Goal: Entertainment & Leisure: Browse casually

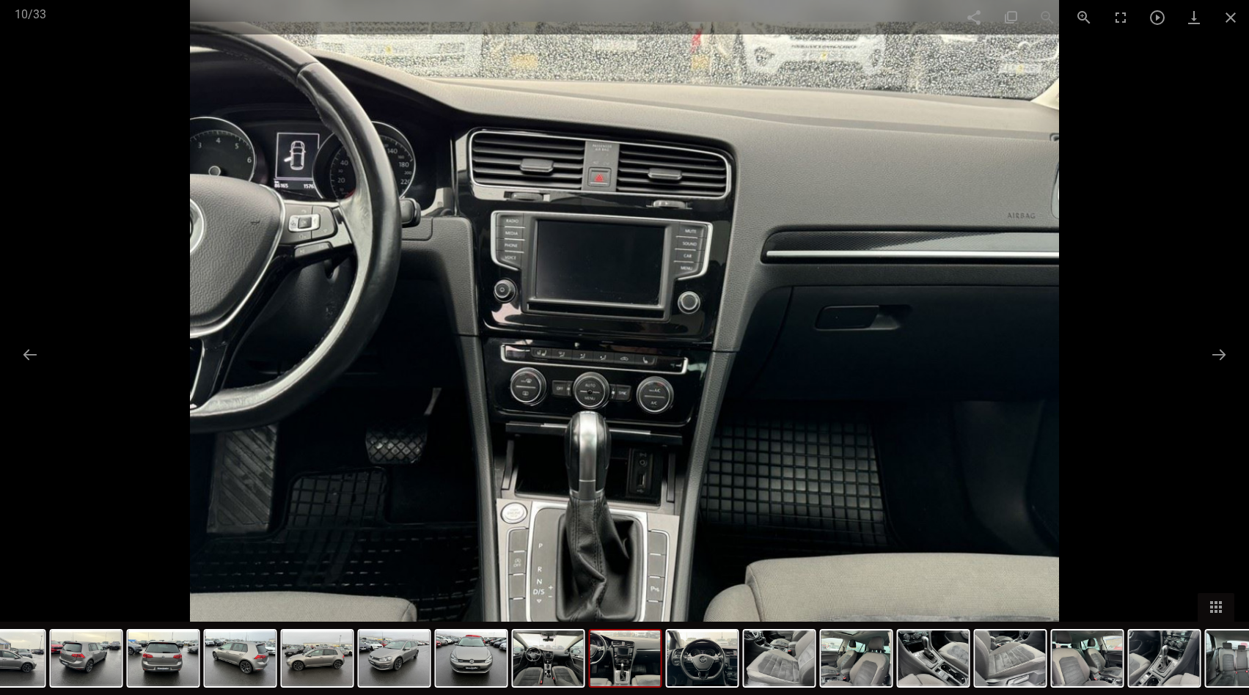
scroll to position [433, 0]
click at [32, 348] on button at bounding box center [30, 354] width 31 height 29
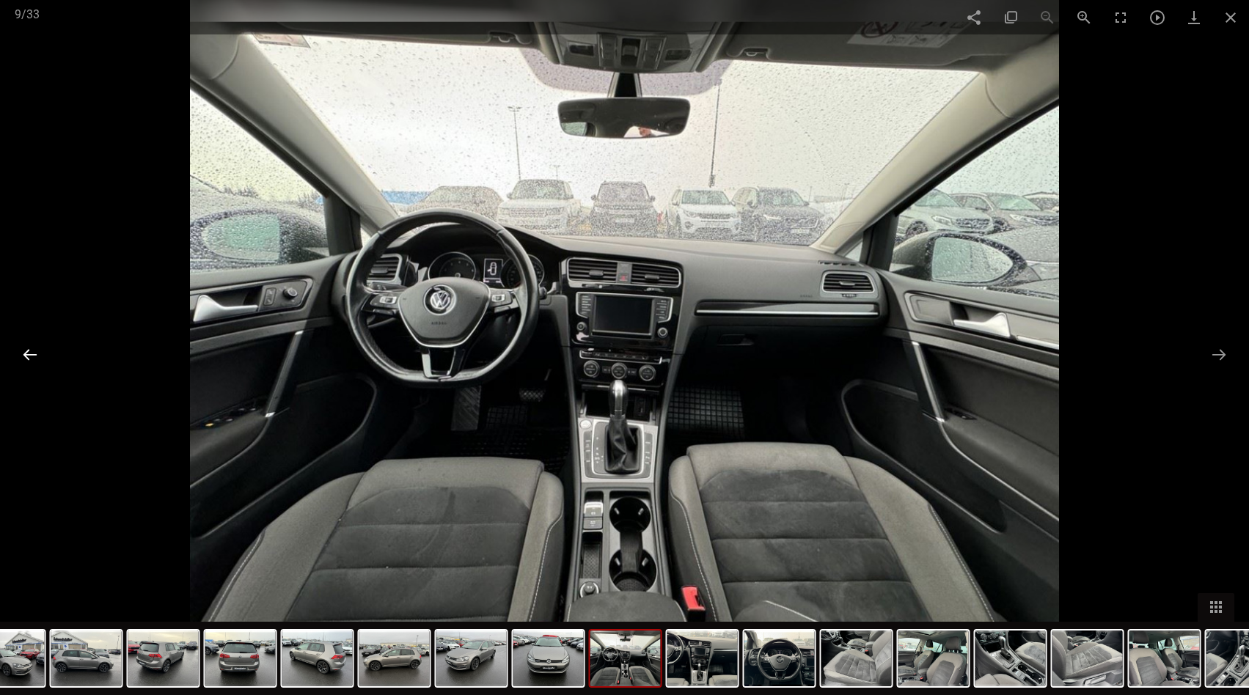
click at [32, 348] on button at bounding box center [30, 354] width 31 height 29
click at [1220, 355] on button at bounding box center [1218, 354] width 31 height 29
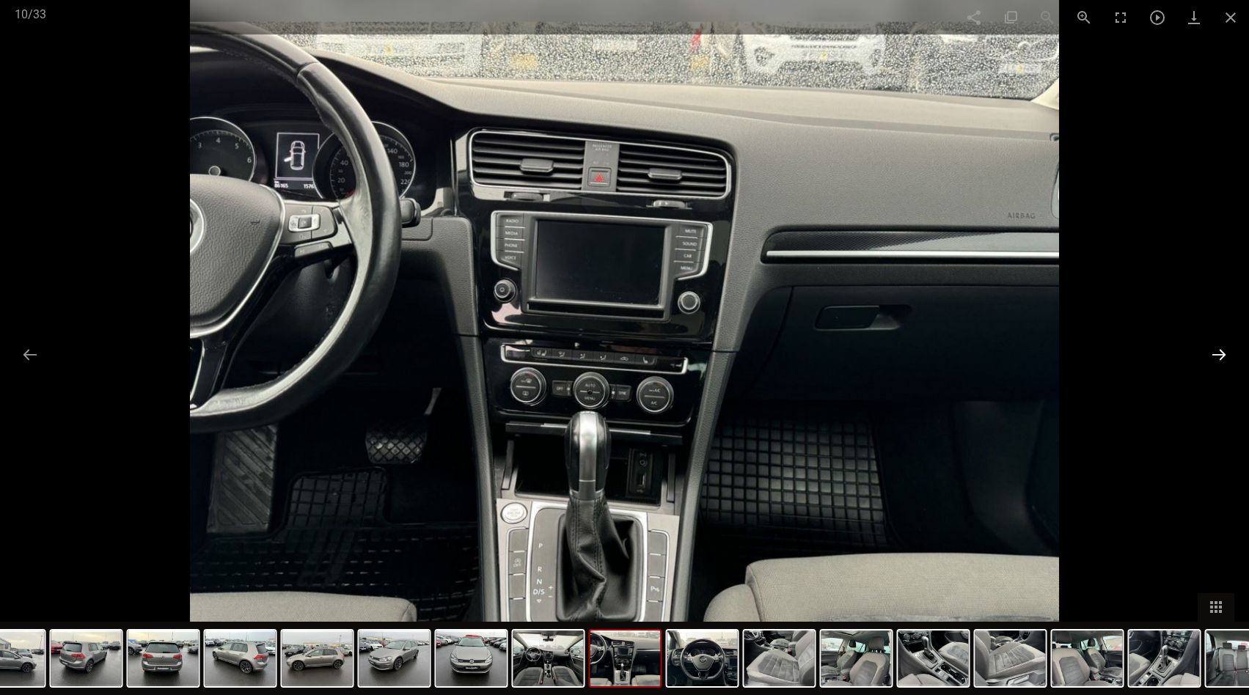
click at [1220, 355] on button at bounding box center [1218, 354] width 31 height 29
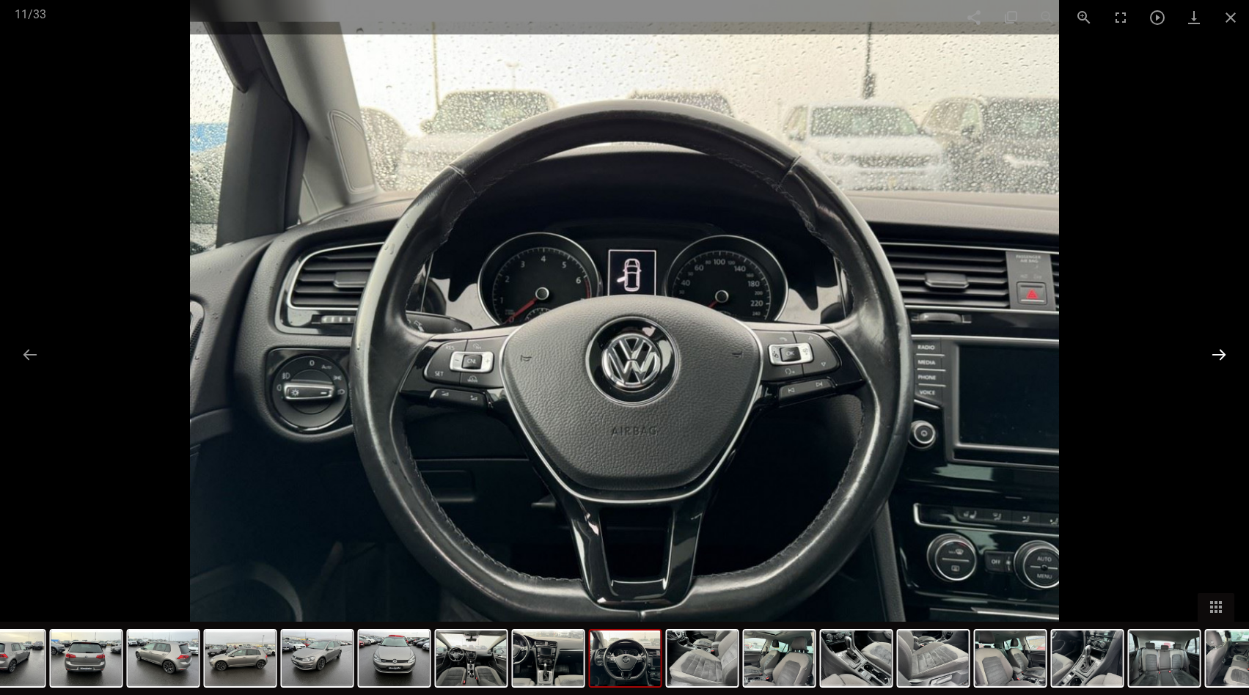
click at [1220, 355] on button at bounding box center [1218, 354] width 31 height 29
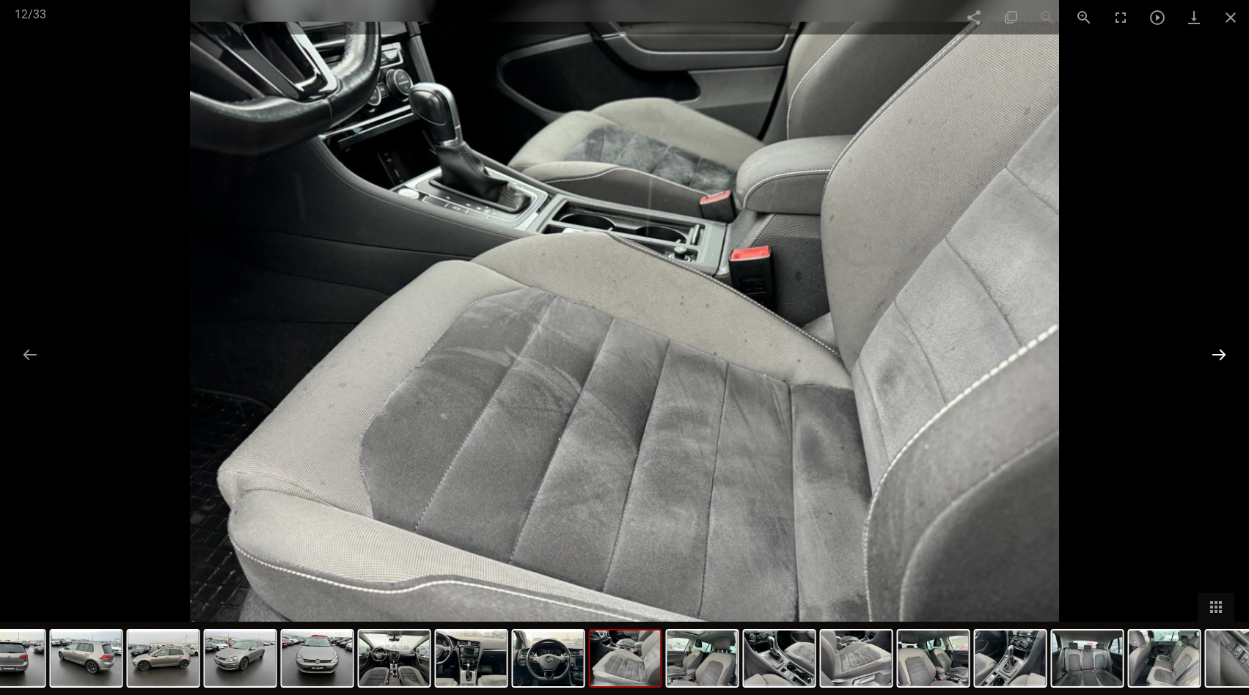
click at [1220, 355] on button at bounding box center [1218, 354] width 31 height 29
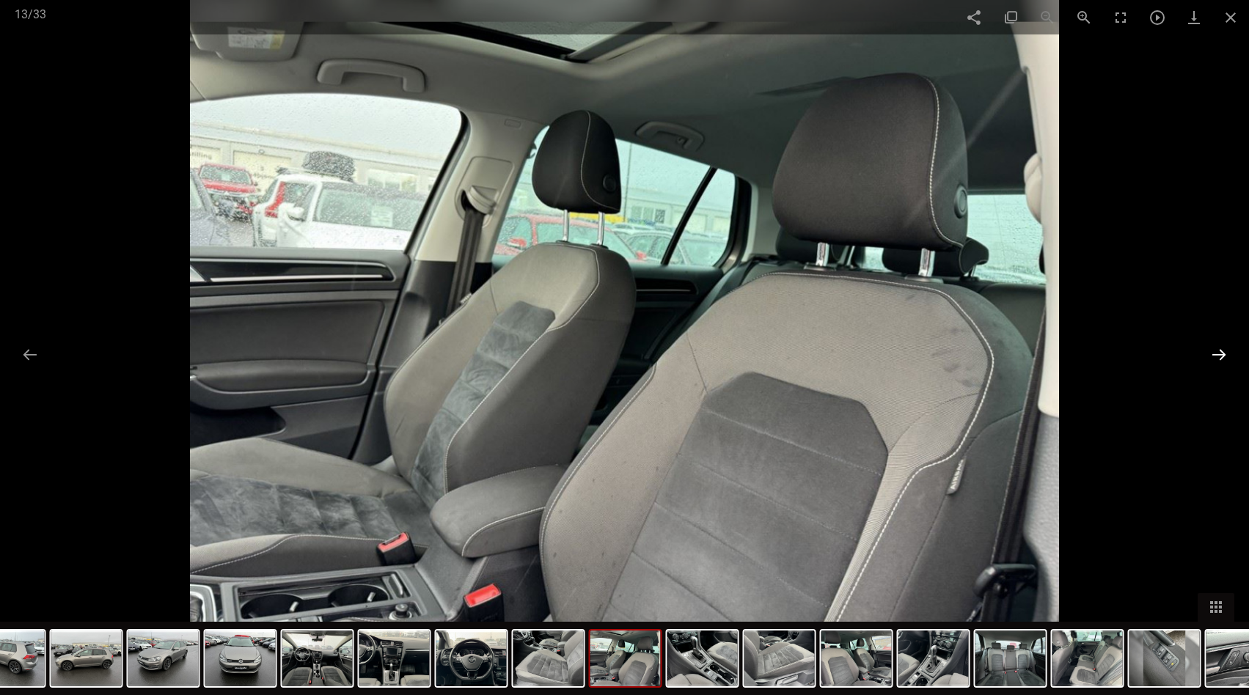
click at [1220, 355] on button at bounding box center [1218, 354] width 31 height 29
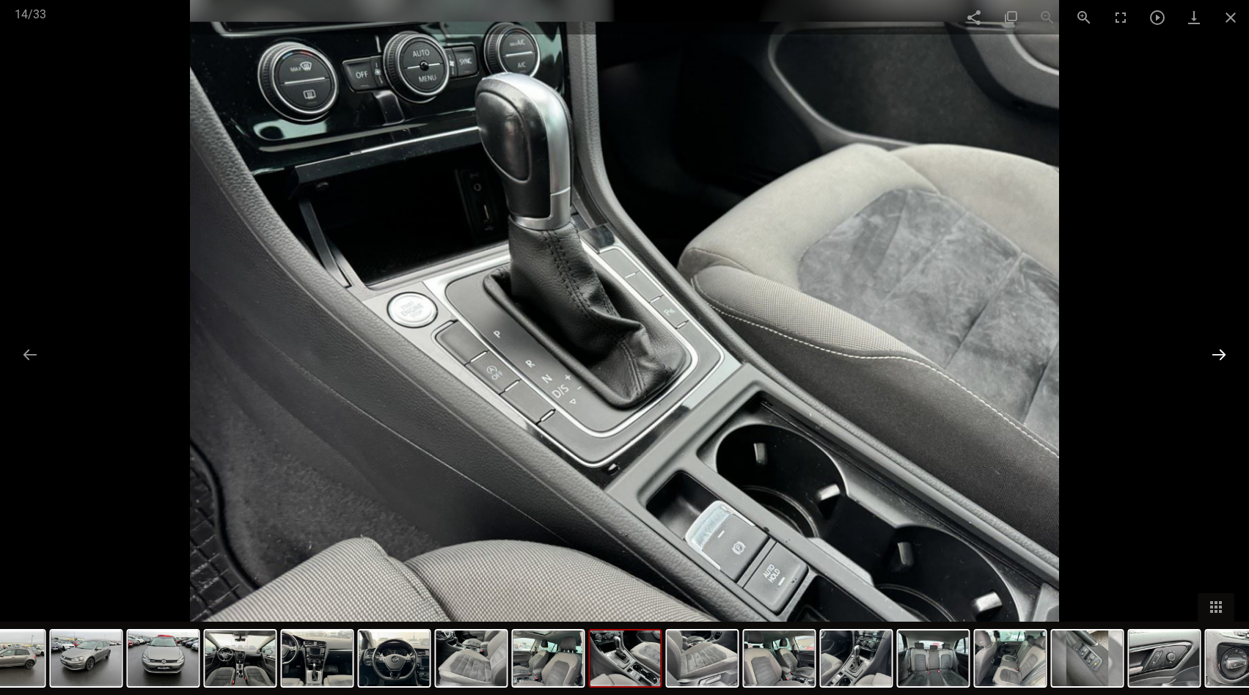
click at [1218, 355] on button at bounding box center [1218, 354] width 31 height 29
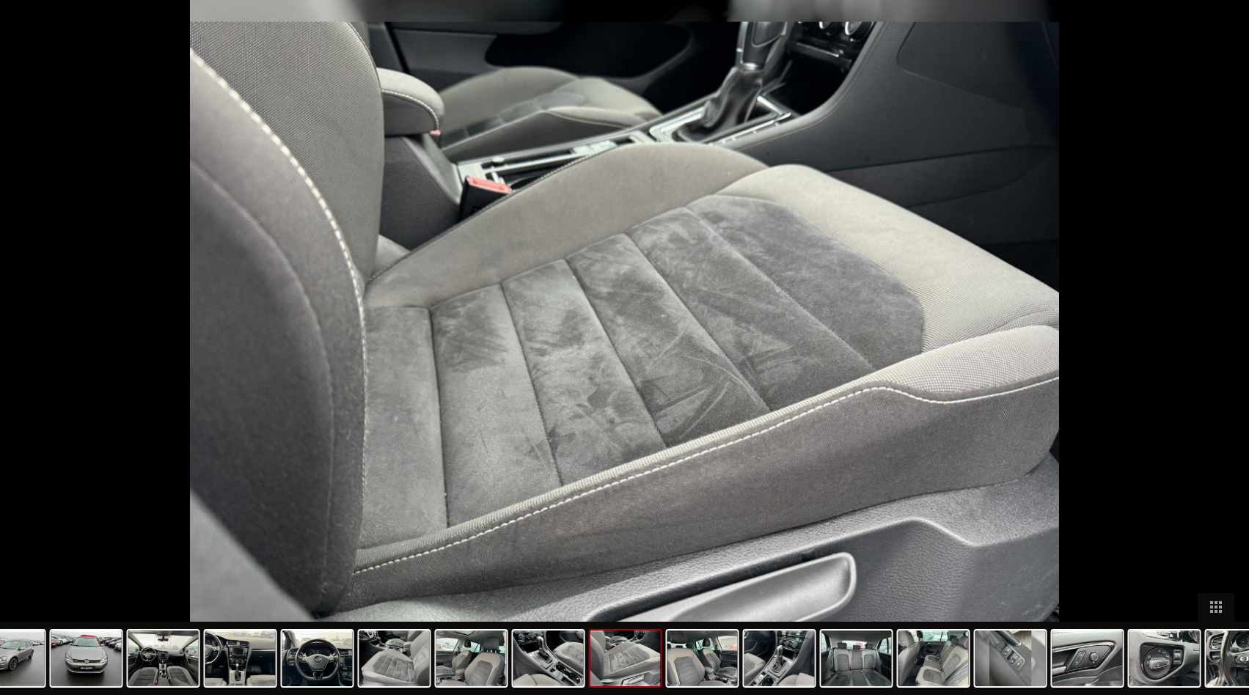
click at [1218, 355] on button at bounding box center [1226, 354] width 31 height 29
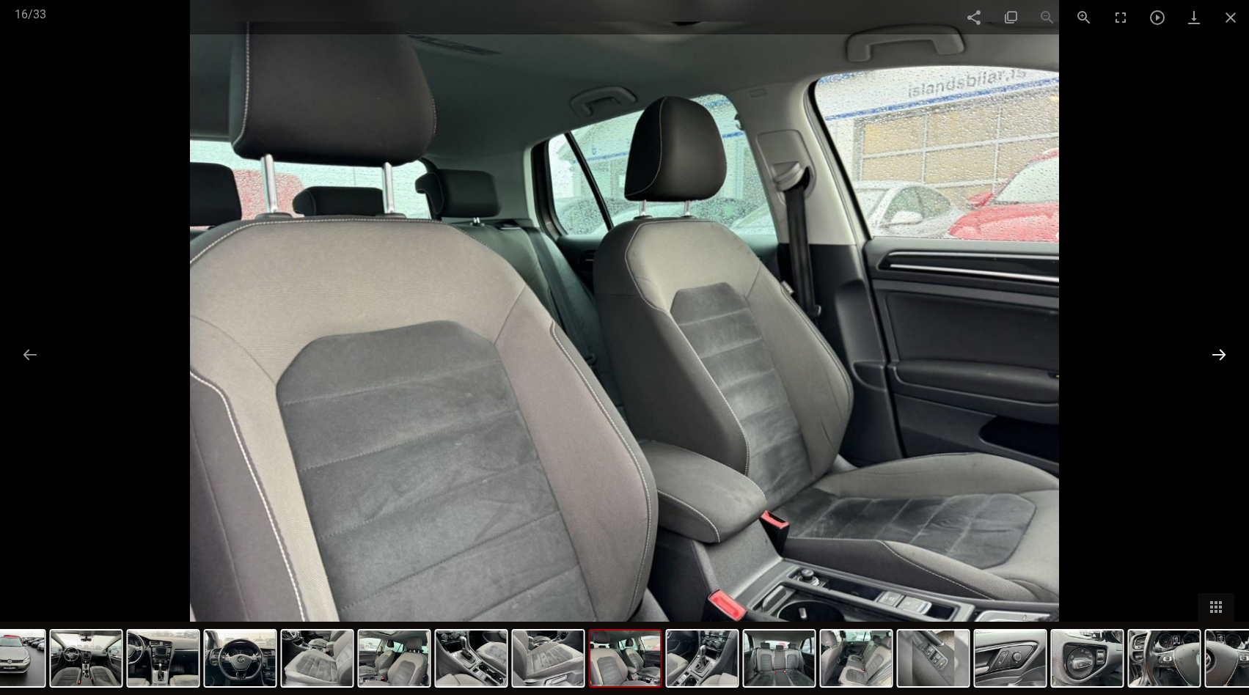
click at [1222, 353] on button at bounding box center [1218, 354] width 31 height 29
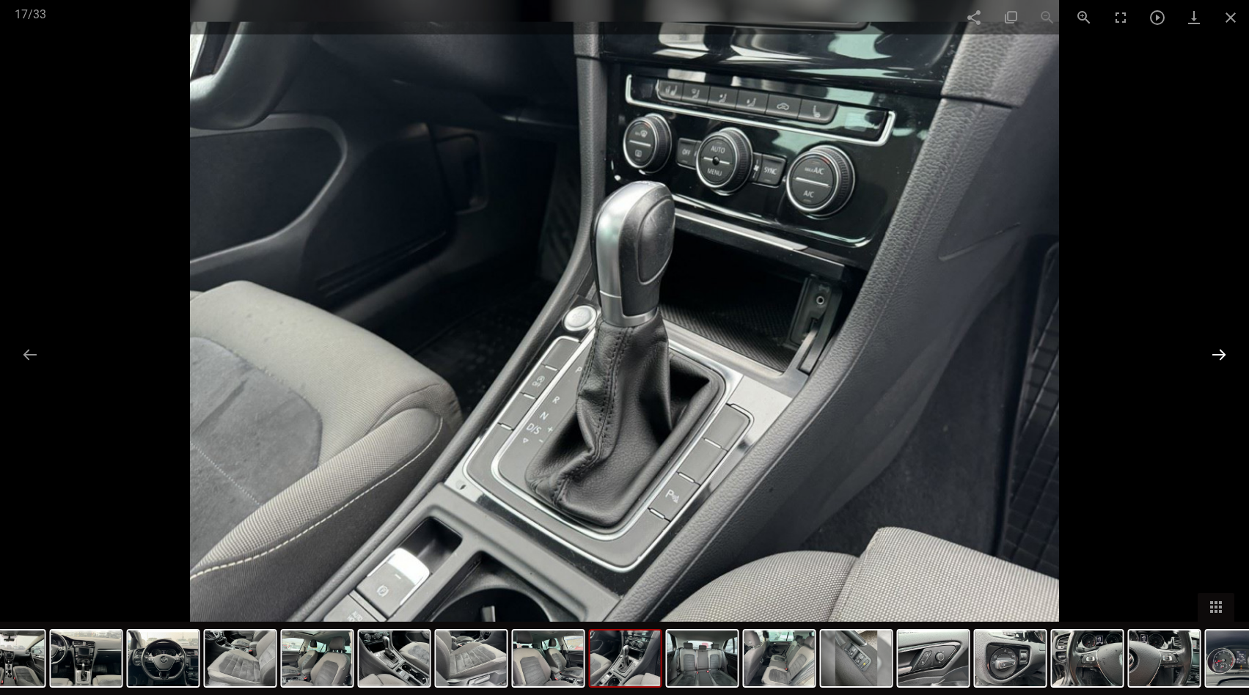
click at [1219, 352] on button at bounding box center [1218, 354] width 31 height 29
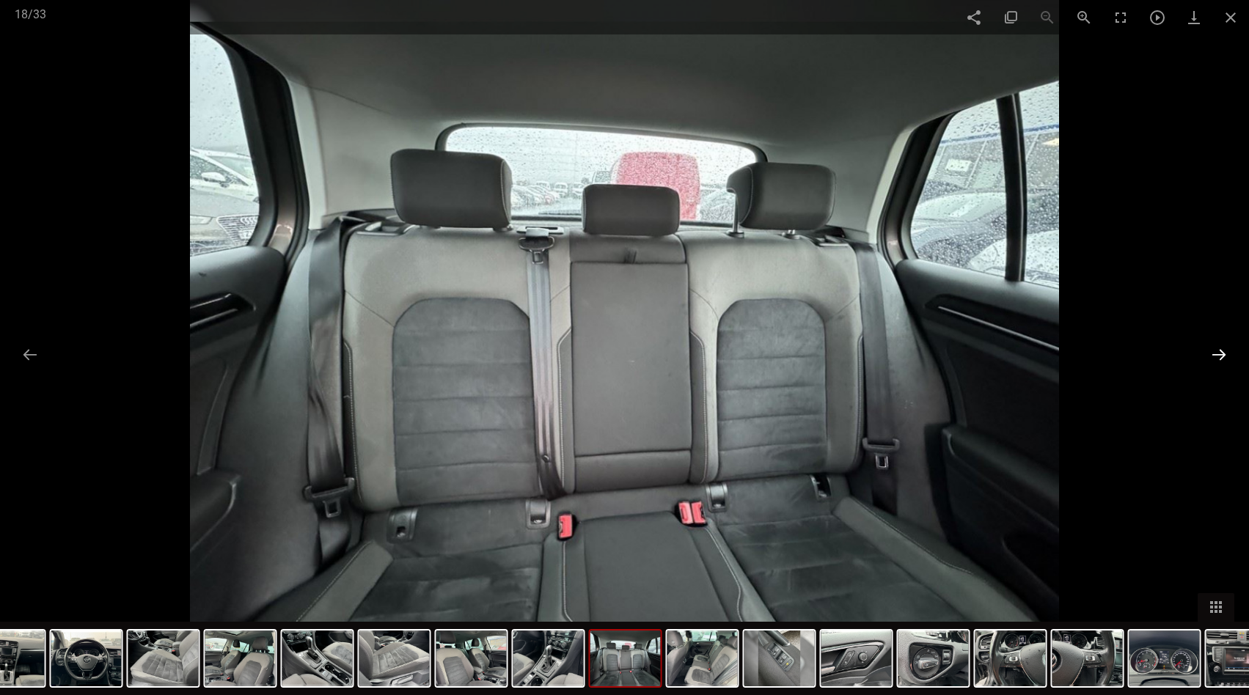
click at [1219, 352] on button at bounding box center [1218, 354] width 31 height 29
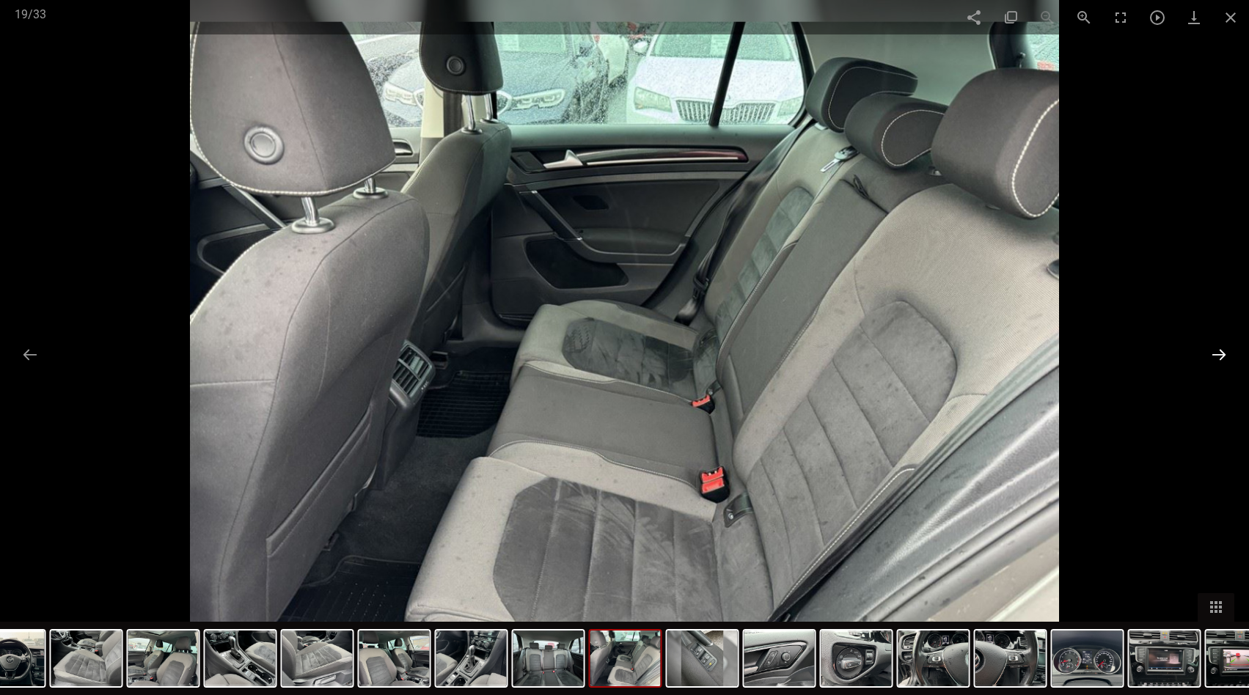
click at [1225, 351] on button at bounding box center [1218, 354] width 31 height 29
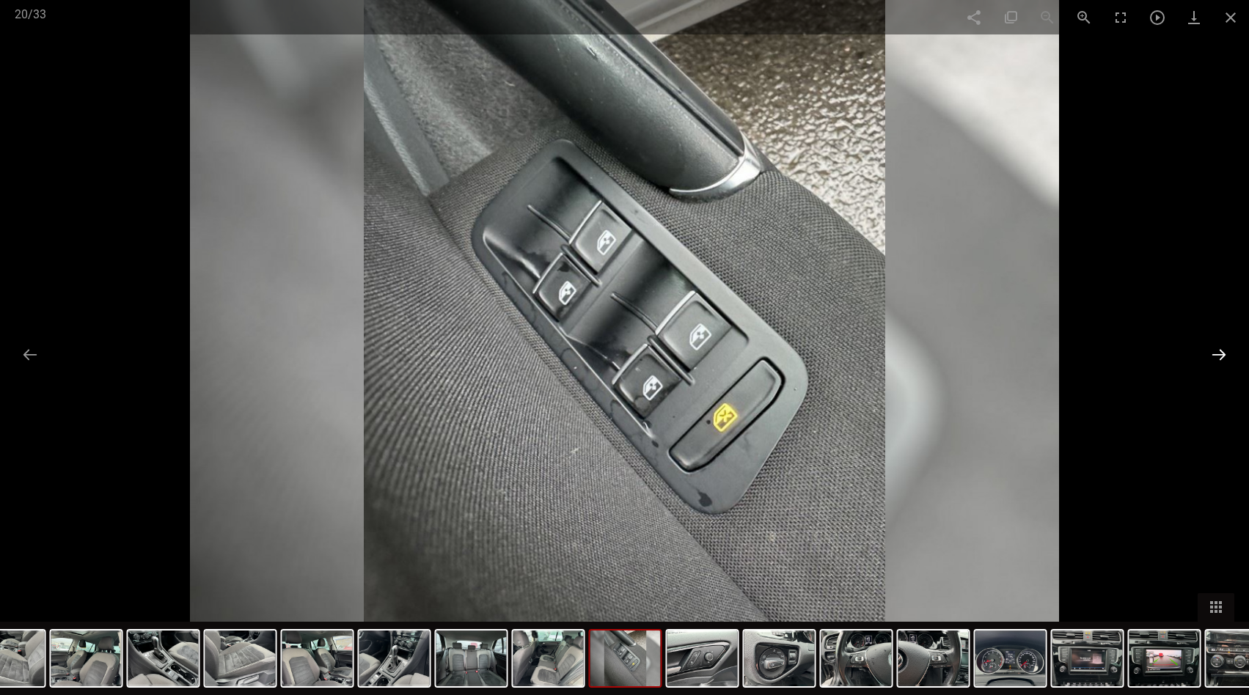
click at [1226, 351] on button at bounding box center [1218, 354] width 31 height 29
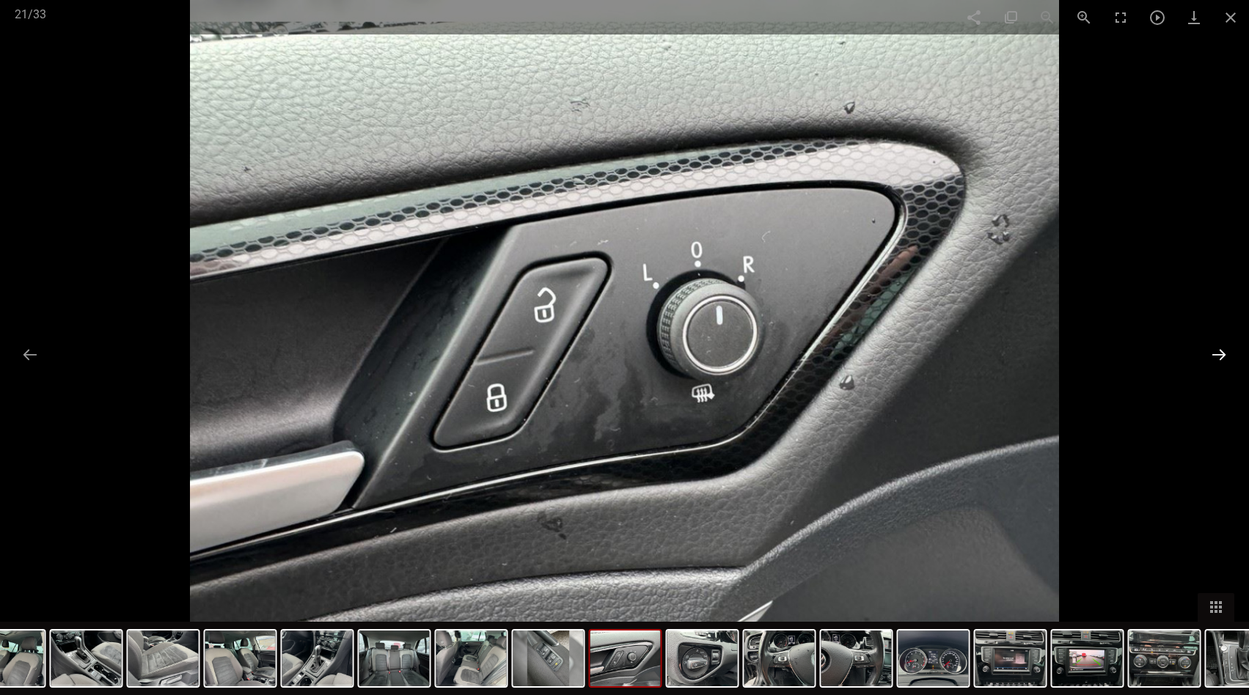
click at [1227, 351] on button at bounding box center [1218, 354] width 31 height 29
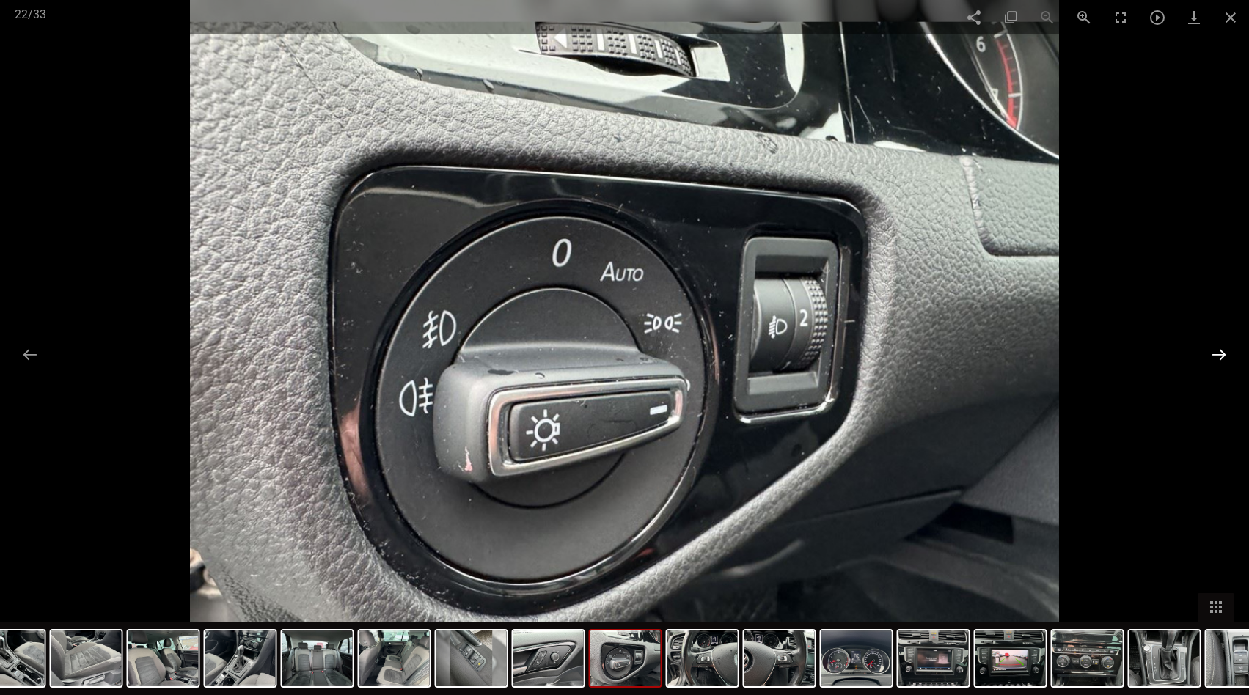
click at [1227, 351] on button at bounding box center [1218, 354] width 31 height 29
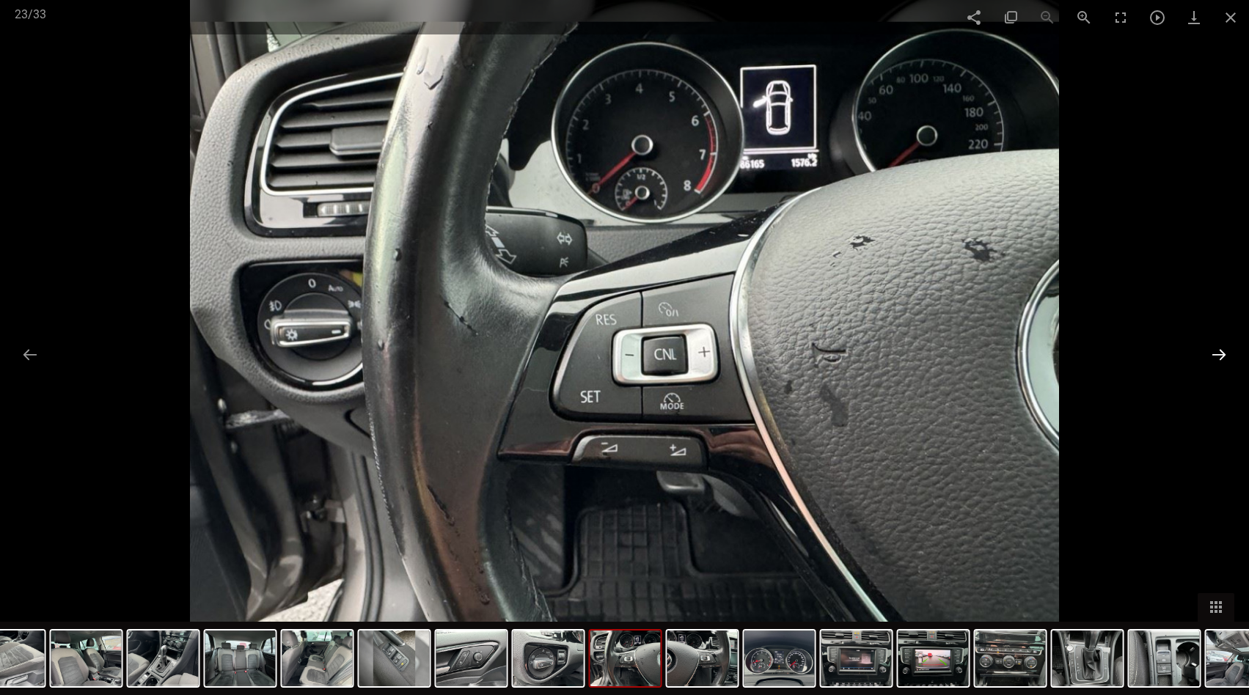
click at [1227, 351] on button at bounding box center [1218, 354] width 31 height 29
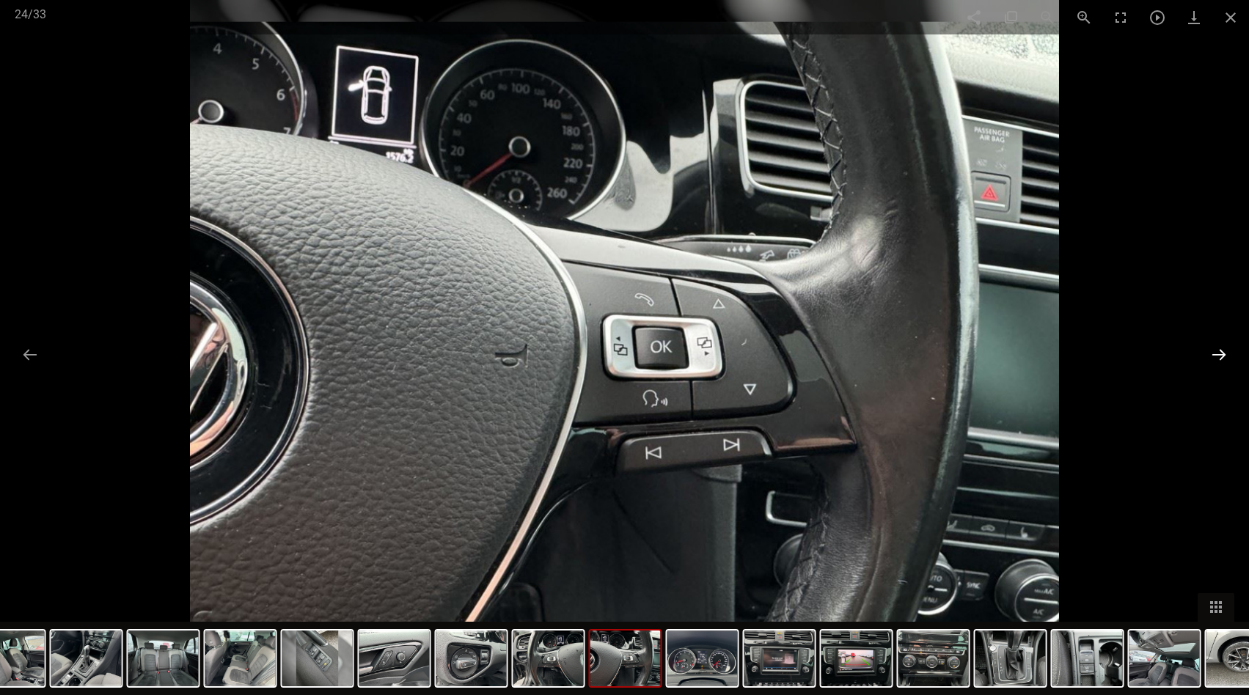
click at [1227, 351] on button at bounding box center [1218, 354] width 31 height 29
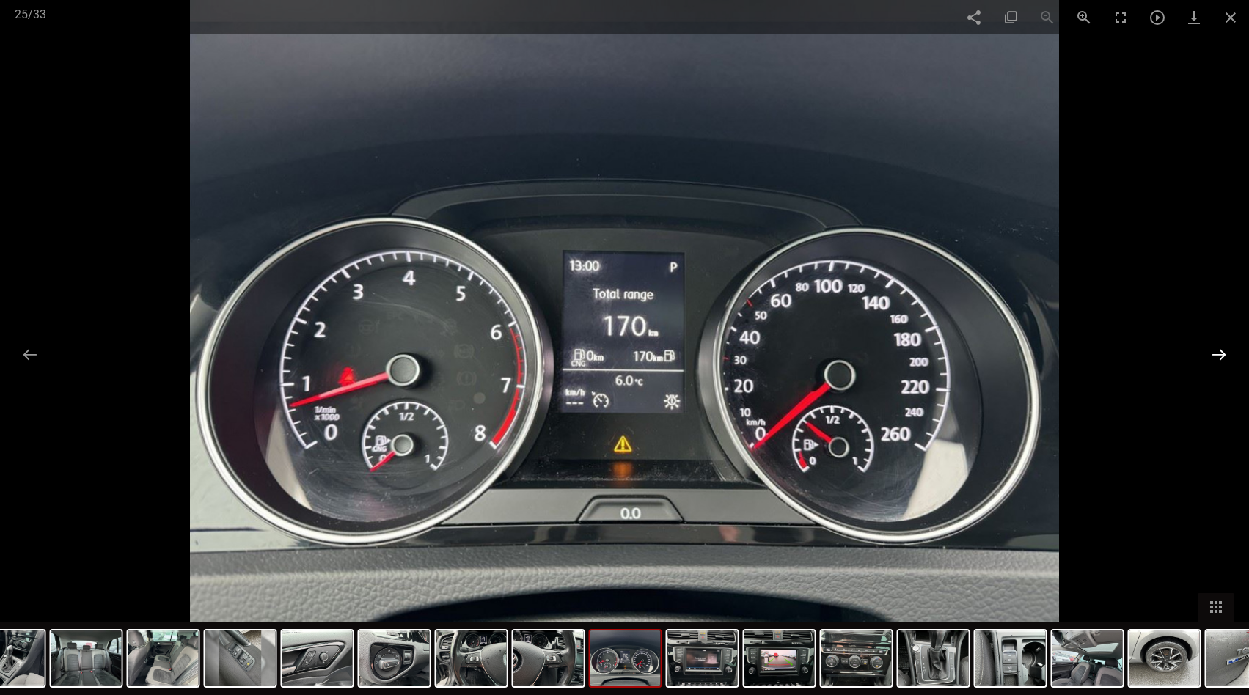
click at [1213, 352] on button at bounding box center [1218, 354] width 31 height 29
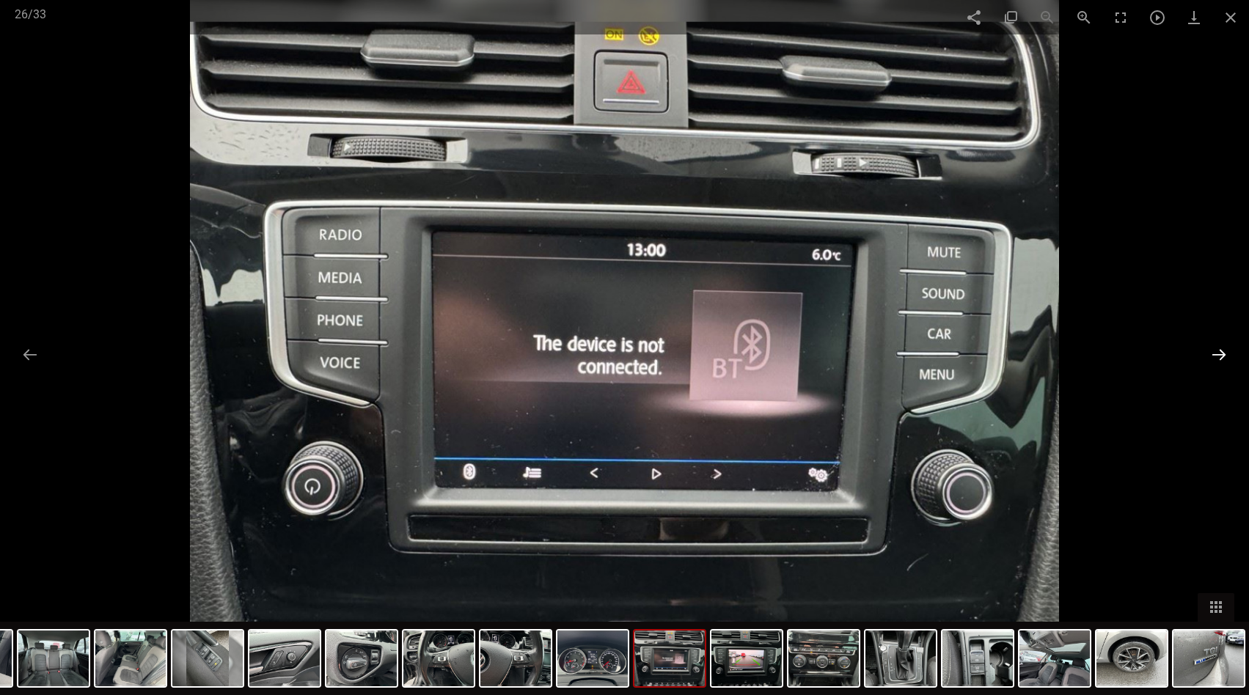
click at [1207, 355] on button at bounding box center [1218, 354] width 31 height 29
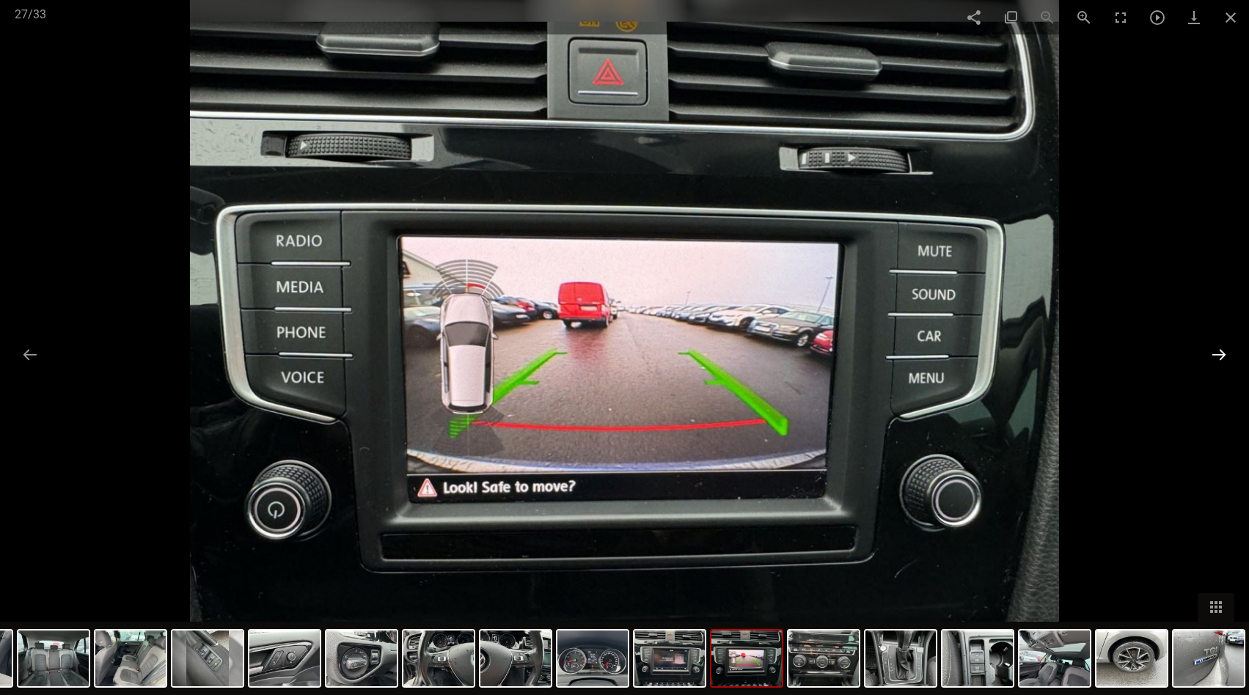
click at [1219, 353] on button at bounding box center [1218, 354] width 31 height 29
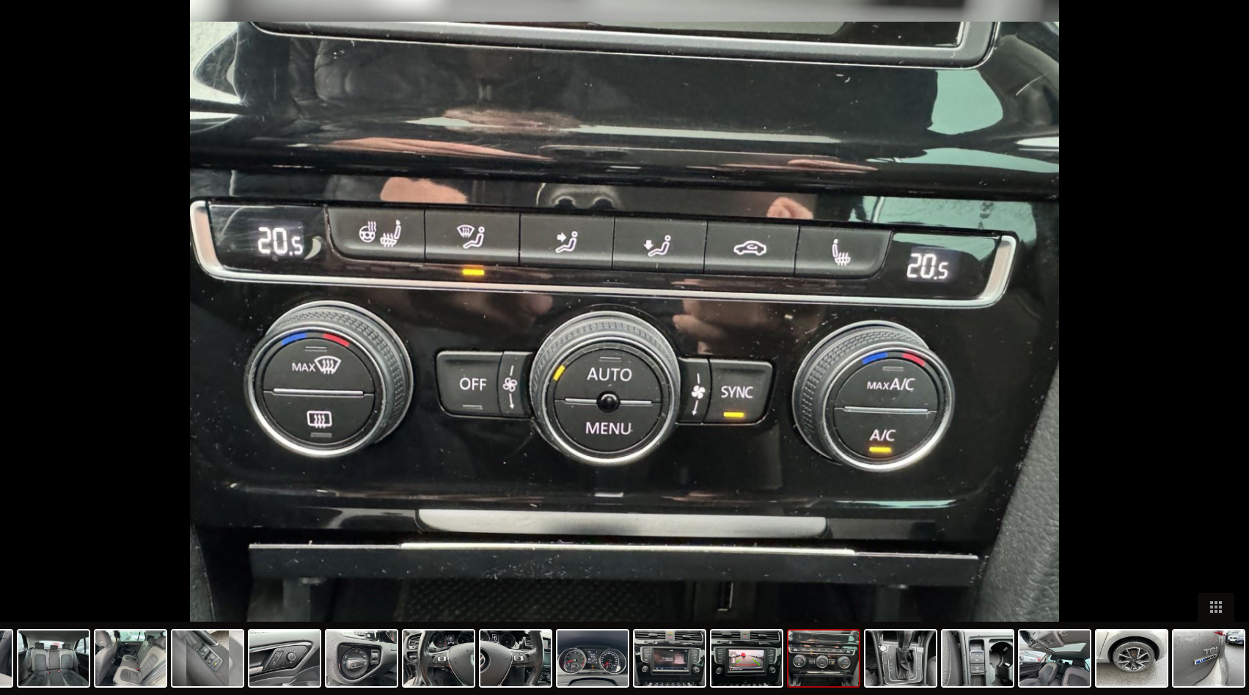
click at [1219, 353] on button at bounding box center [1226, 354] width 31 height 29
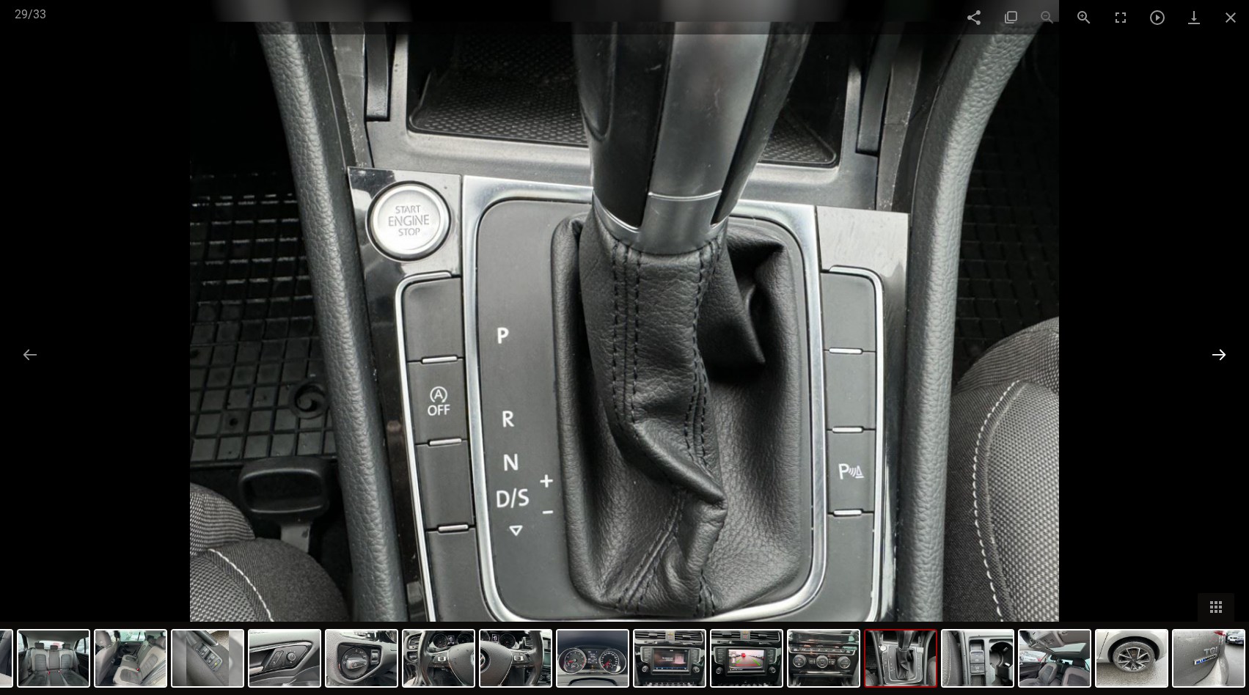
click at [1219, 353] on button at bounding box center [1218, 354] width 31 height 29
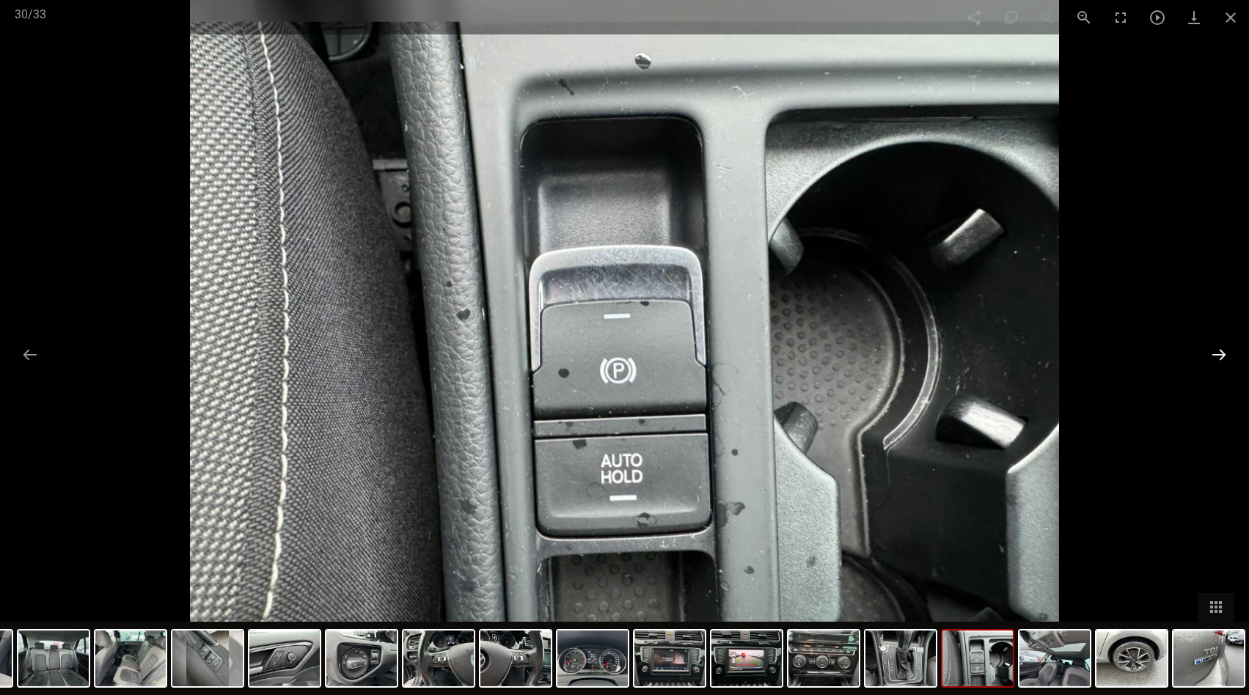
click at [1226, 353] on button at bounding box center [1218, 354] width 31 height 29
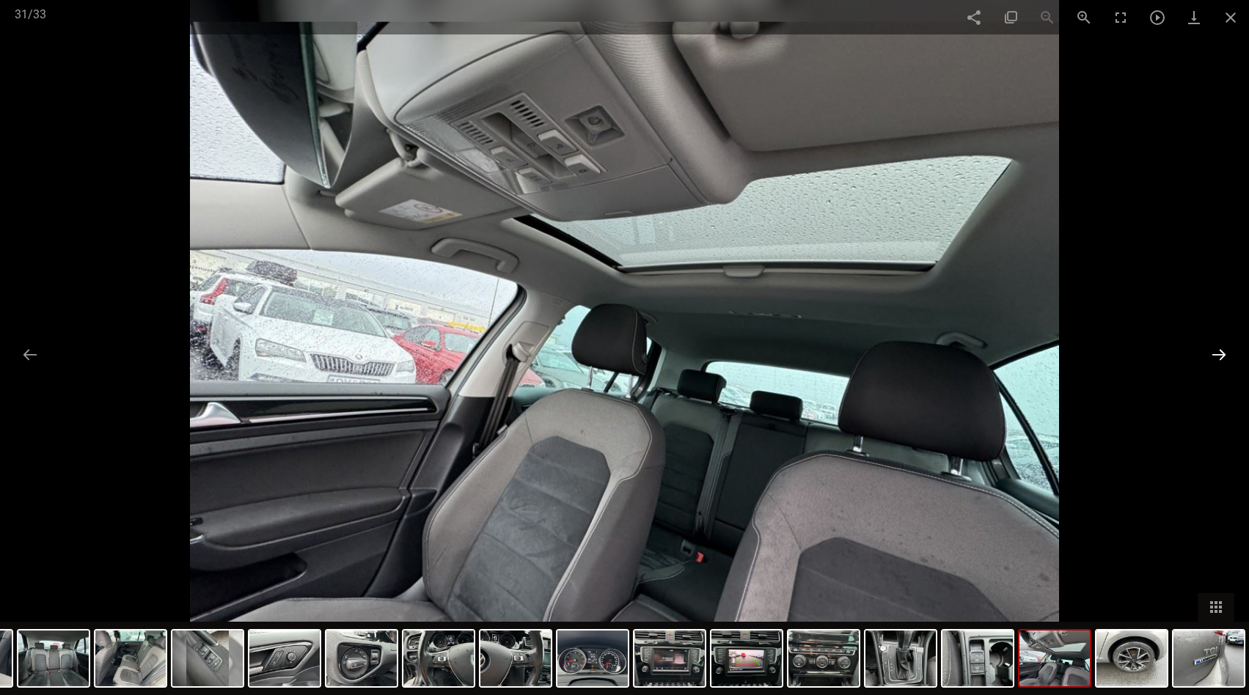
click at [1219, 354] on button at bounding box center [1218, 354] width 31 height 29
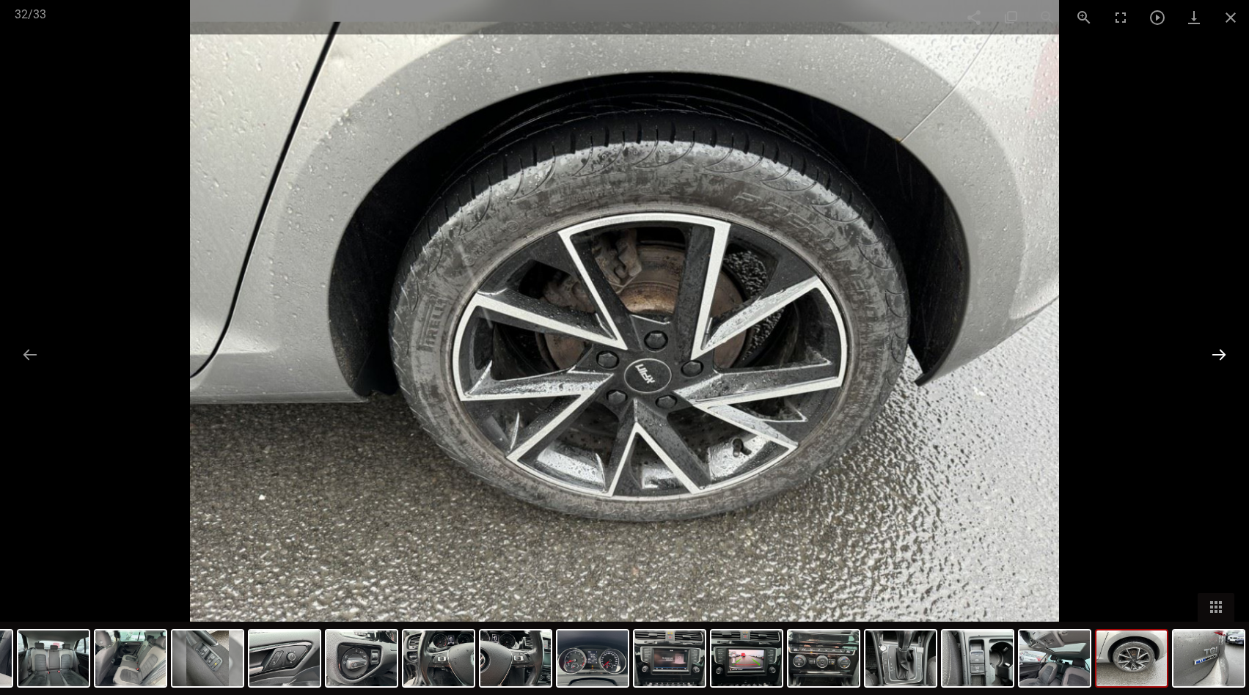
click at [1219, 355] on button at bounding box center [1218, 354] width 31 height 29
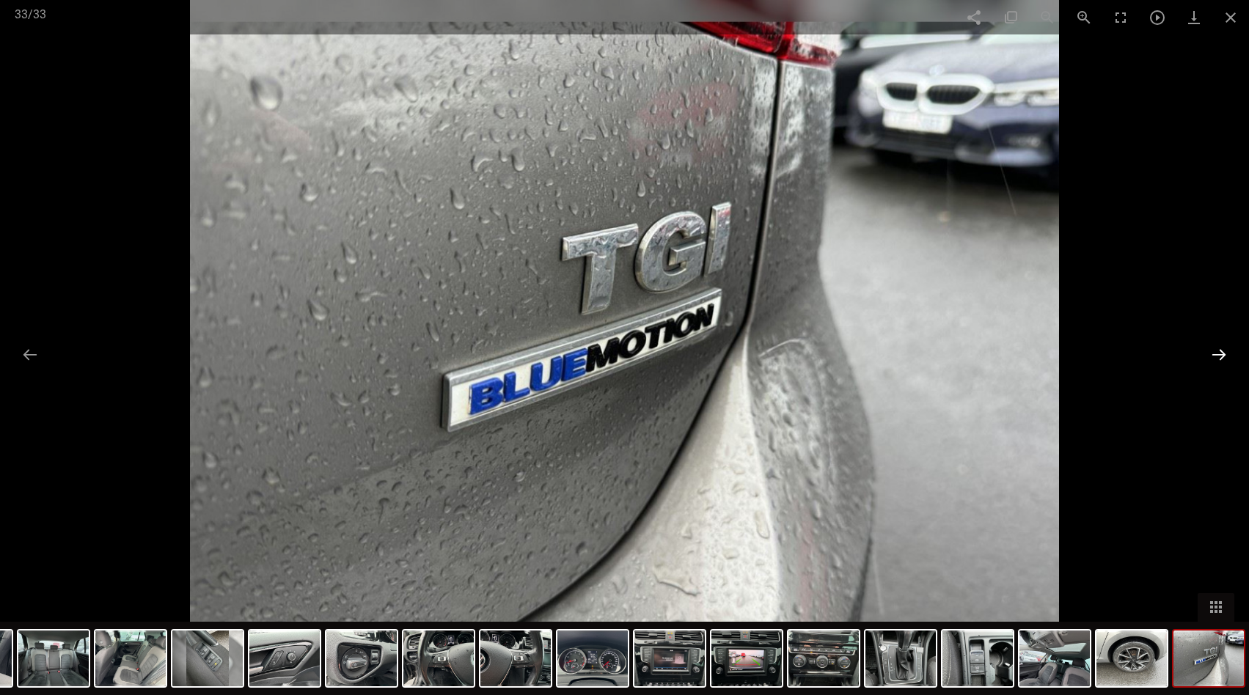
click at [1219, 354] on button at bounding box center [1218, 354] width 31 height 29
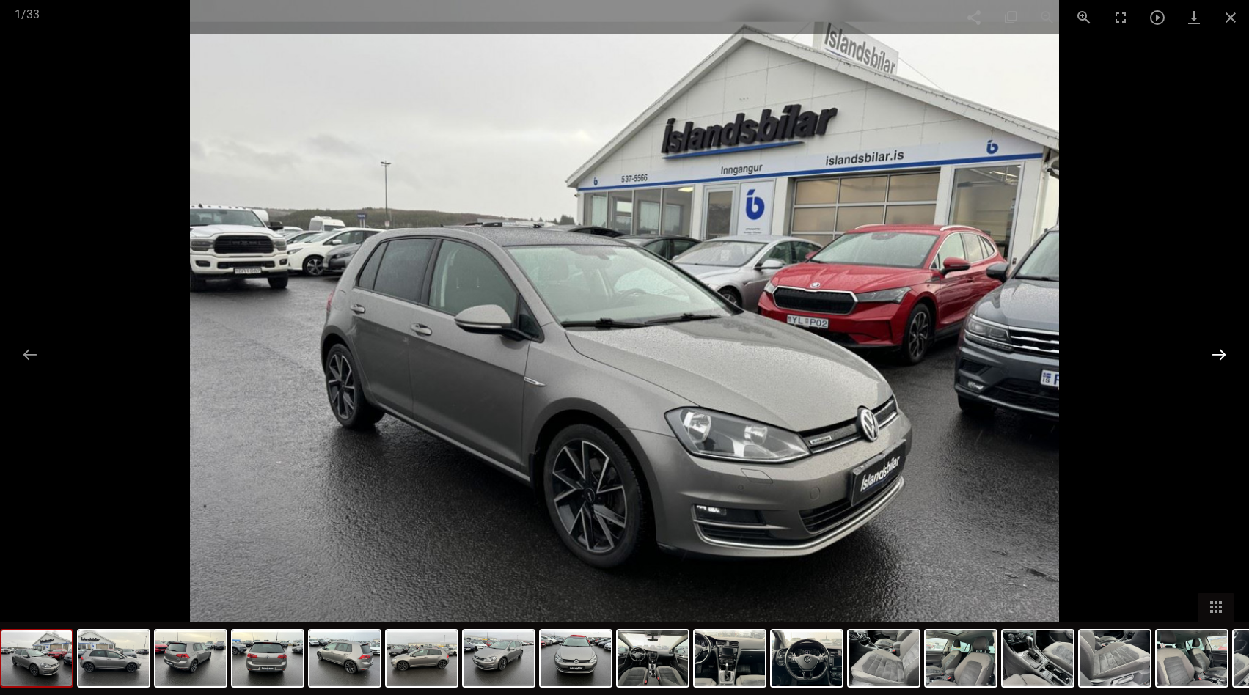
click at [1219, 351] on button at bounding box center [1218, 354] width 31 height 29
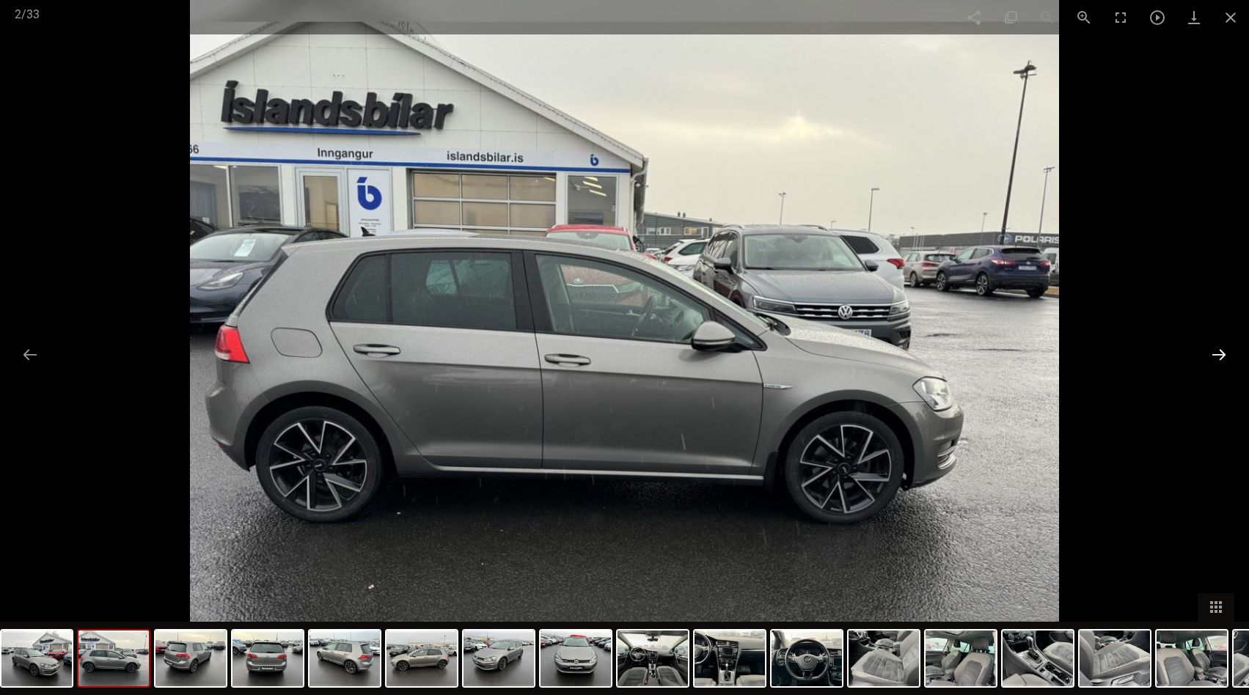
click at [1219, 351] on button at bounding box center [1218, 354] width 31 height 29
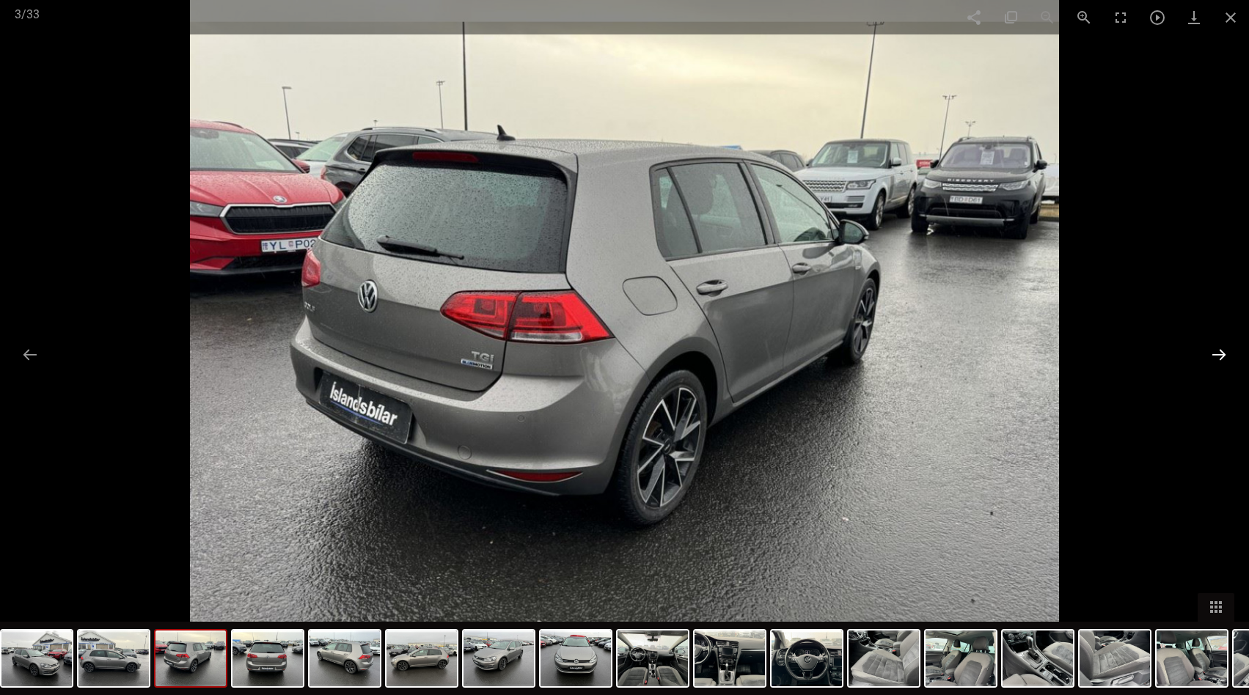
click at [1219, 351] on button at bounding box center [1218, 354] width 31 height 29
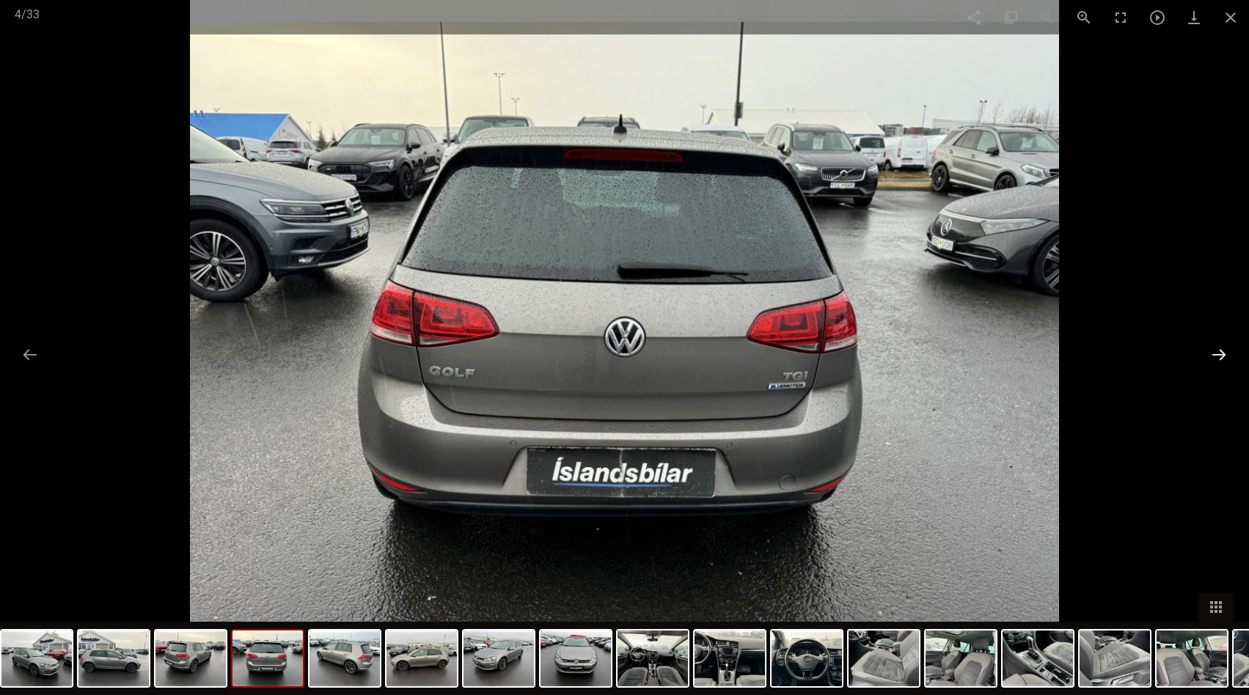
click at [1219, 351] on button at bounding box center [1218, 354] width 31 height 29
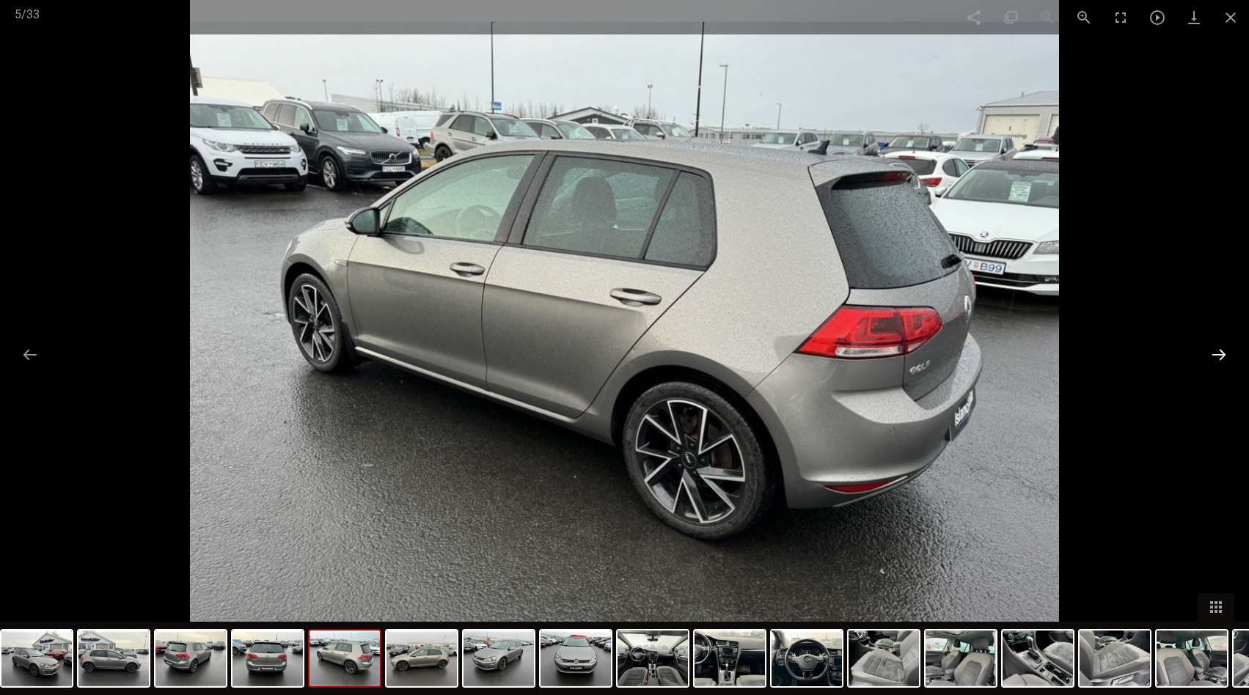
click at [1220, 351] on button at bounding box center [1218, 354] width 31 height 29
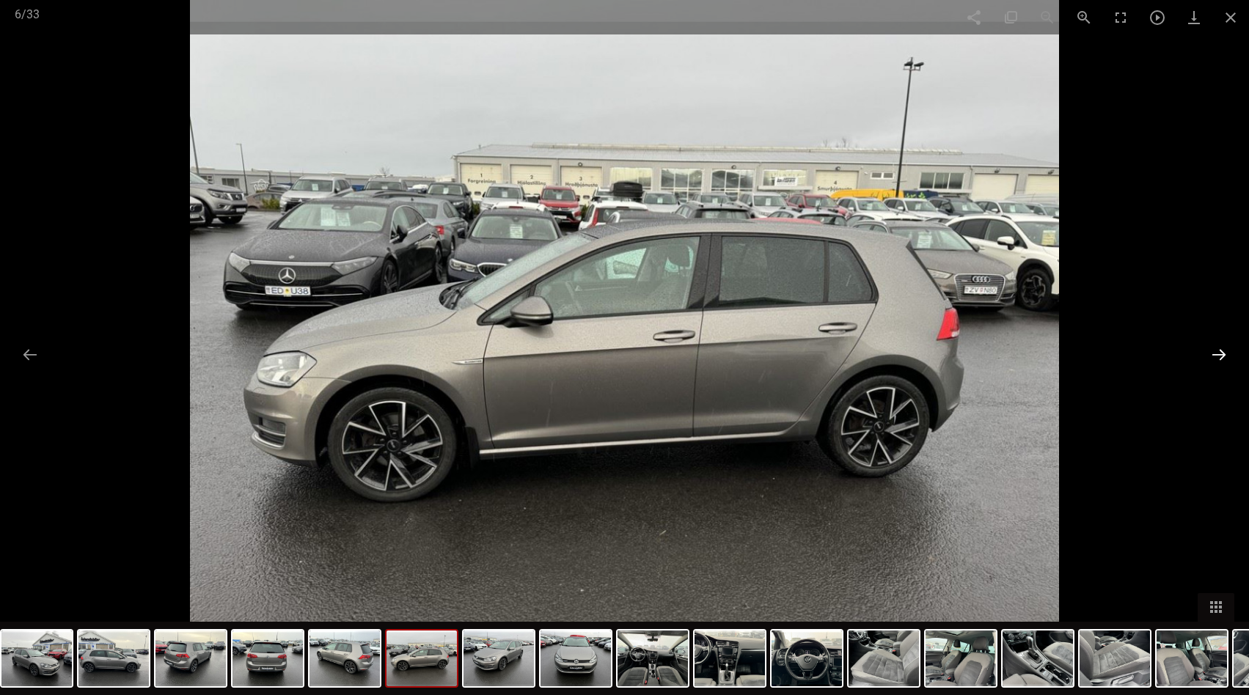
click at [1220, 351] on button at bounding box center [1218, 354] width 31 height 29
click at [1217, 352] on button at bounding box center [1218, 354] width 31 height 29
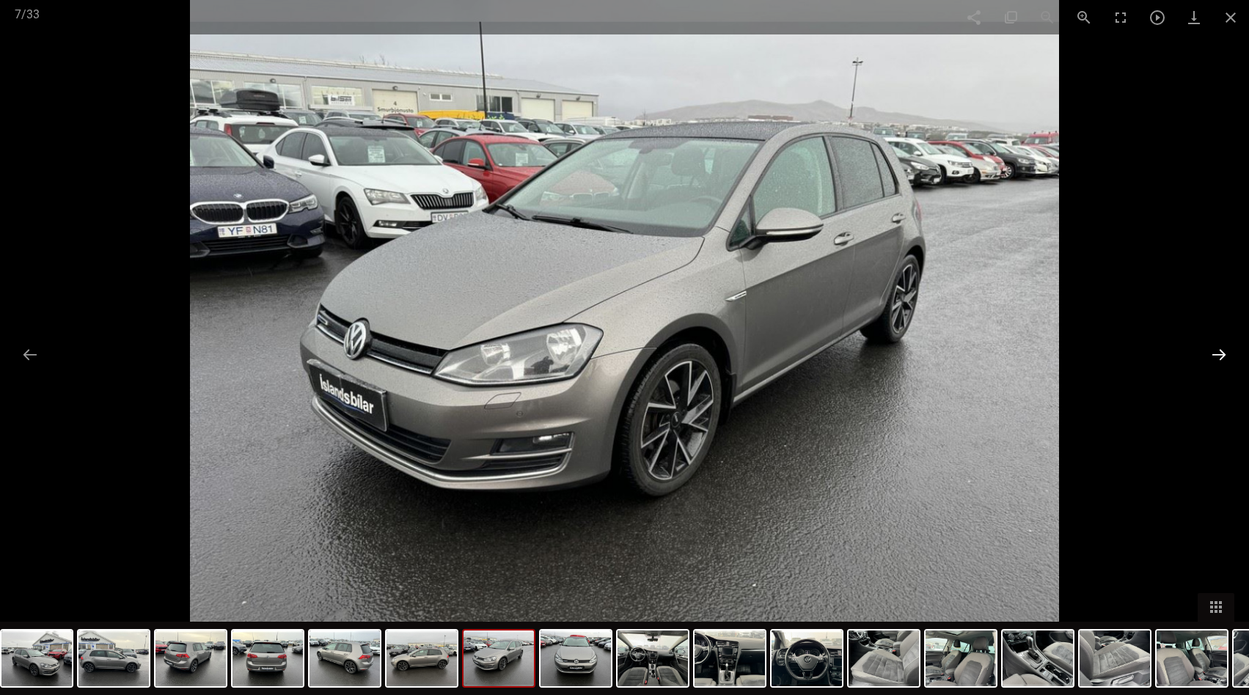
click at [1215, 351] on button at bounding box center [1218, 354] width 31 height 29
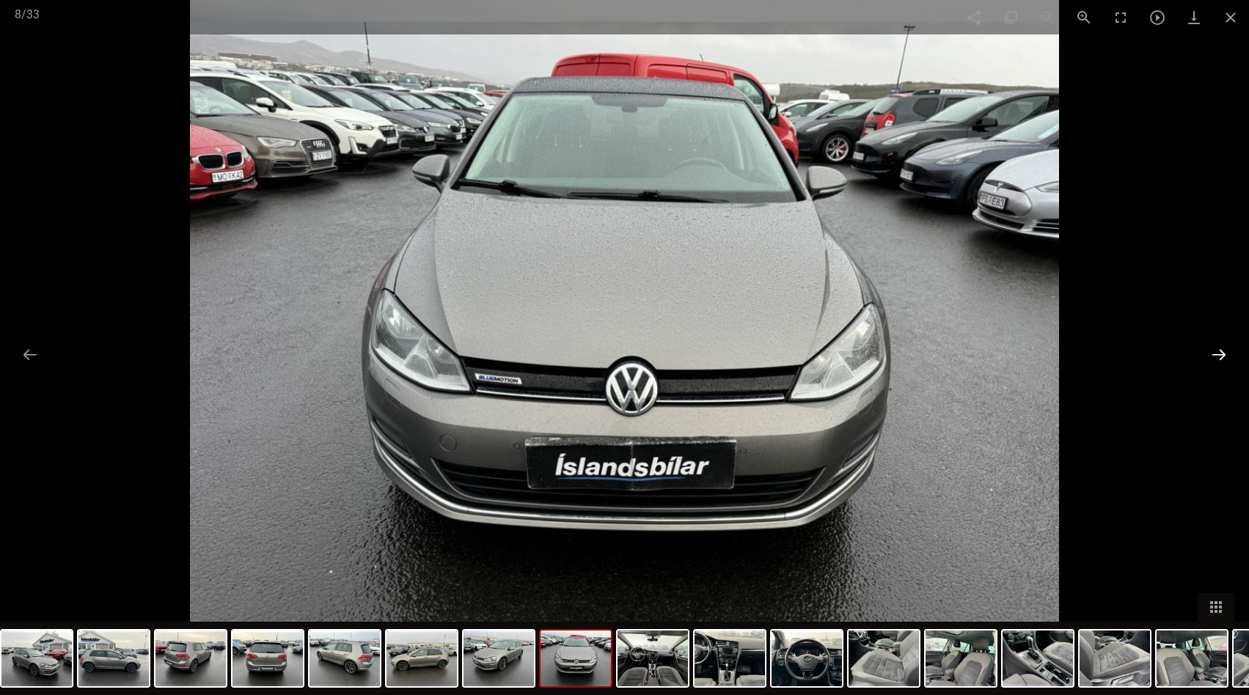
click at [1214, 352] on button at bounding box center [1218, 354] width 31 height 29
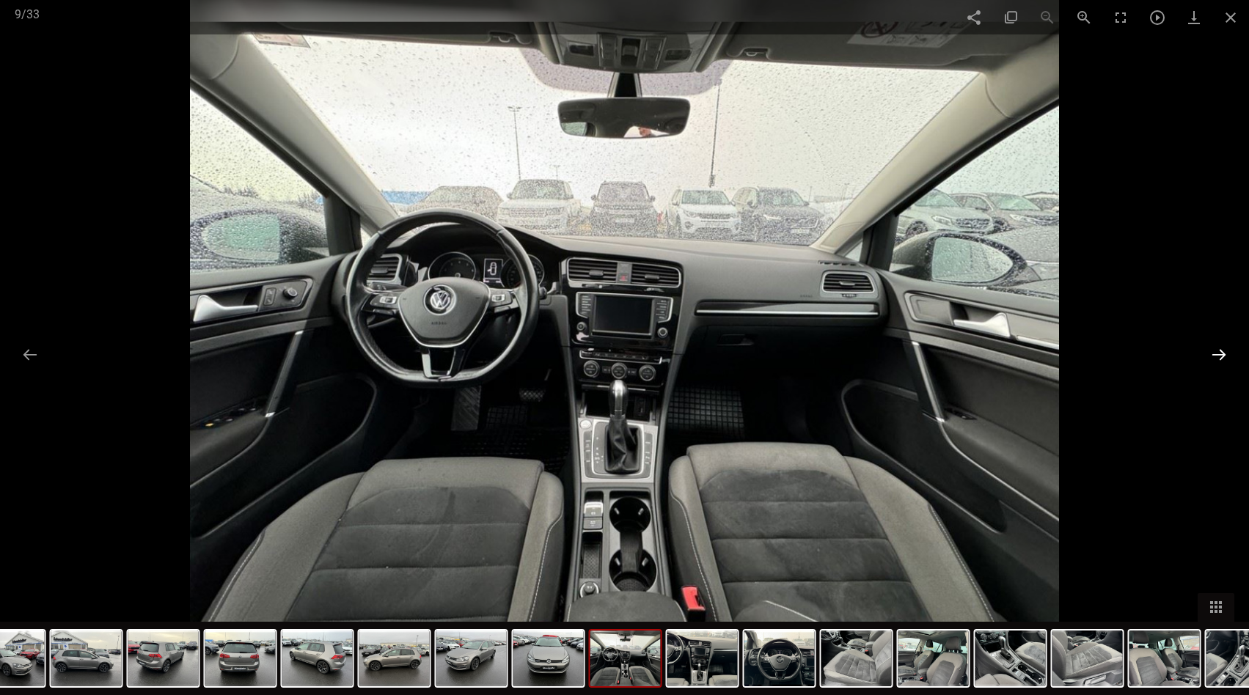
click at [1214, 352] on button at bounding box center [1218, 354] width 31 height 29
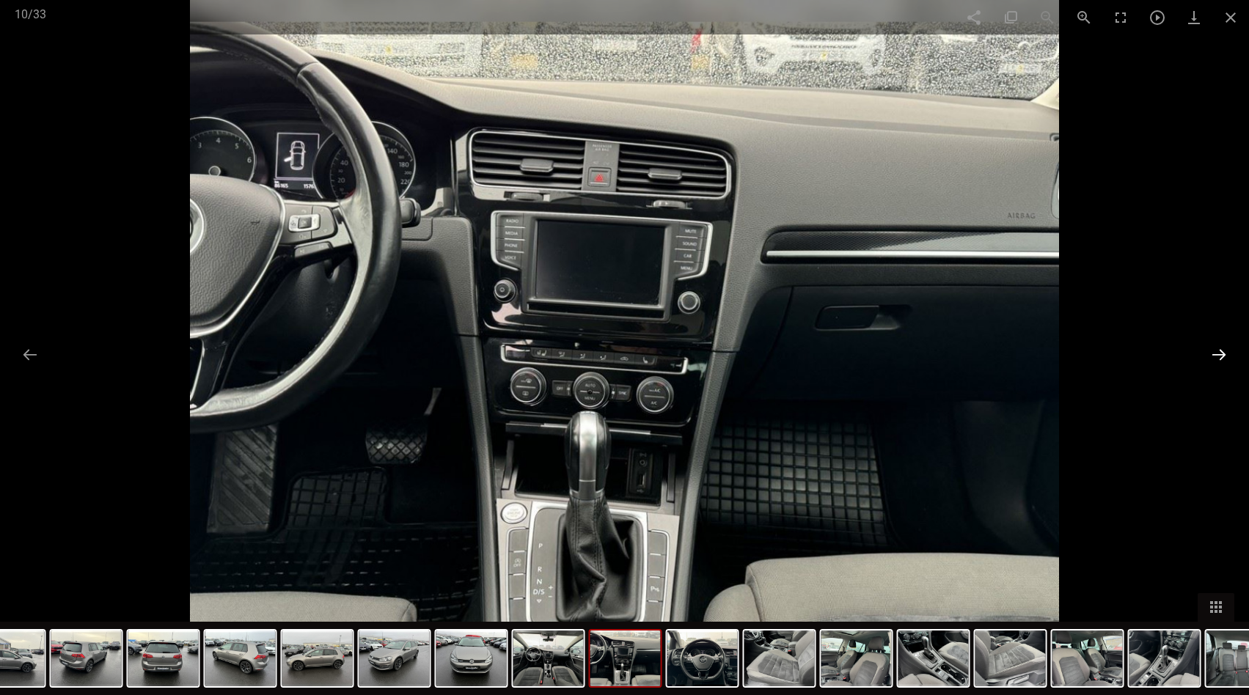
click at [1219, 361] on button at bounding box center [1218, 354] width 31 height 29
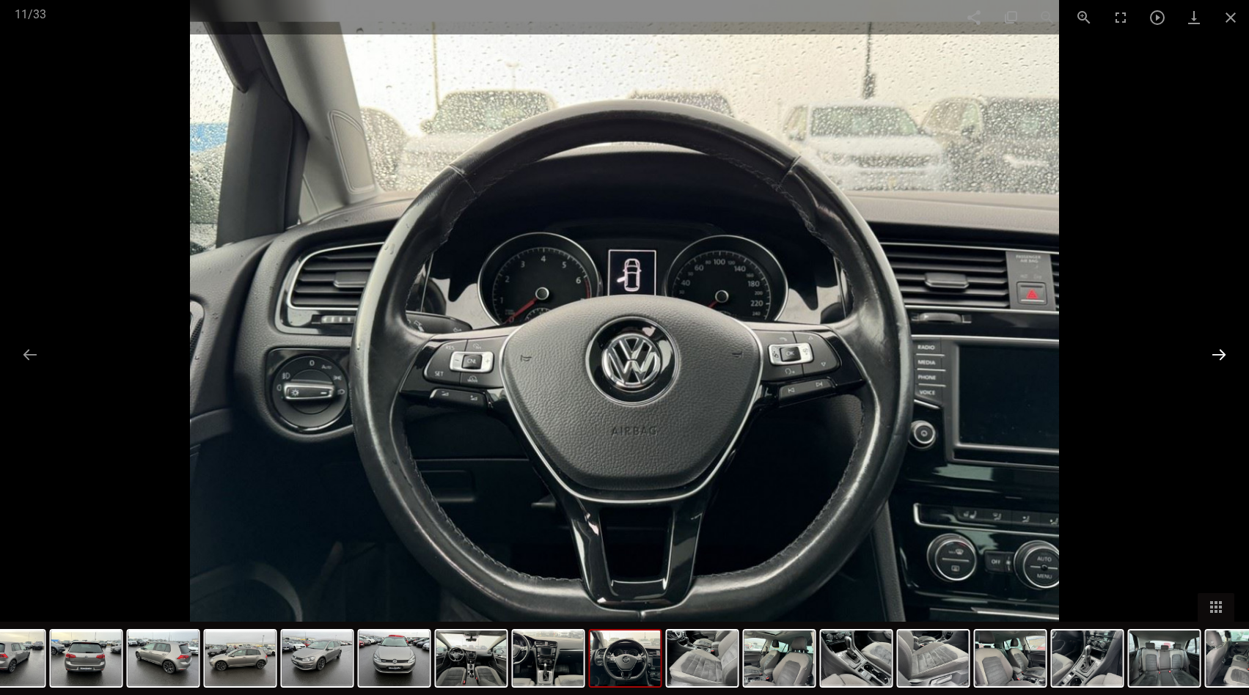
click at [1219, 361] on button at bounding box center [1218, 354] width 31 height 29
